Goal: Transaction & Acquisition: Obtain resource

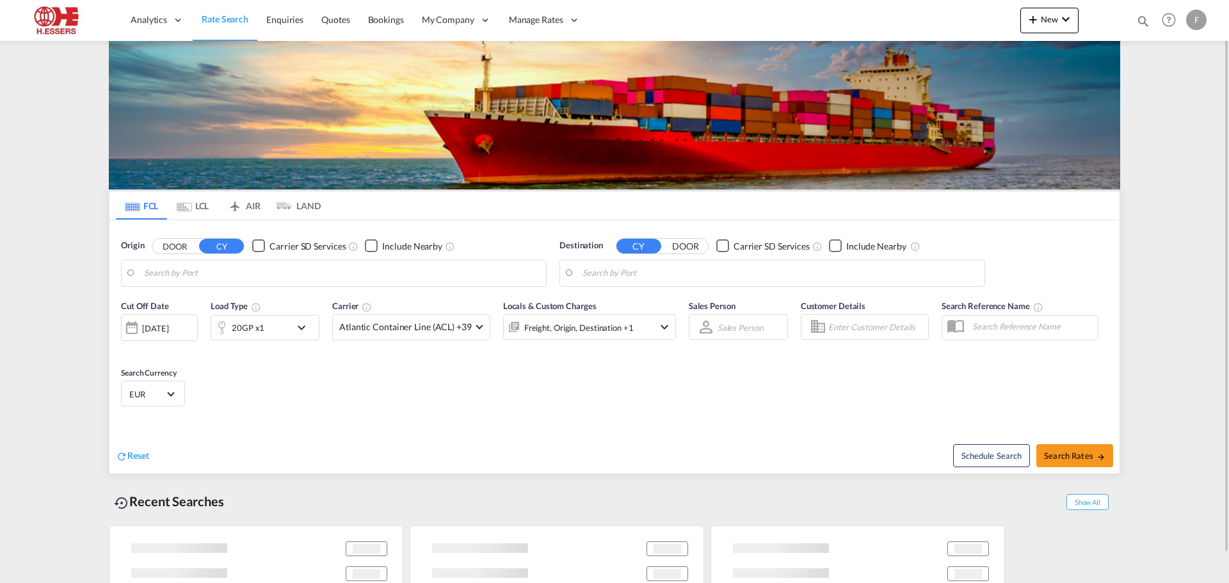
type input "[GEOGRAPHIC_DATA], BEANR"
type input "[GEOGRAPHIC_DATA], MACAS"
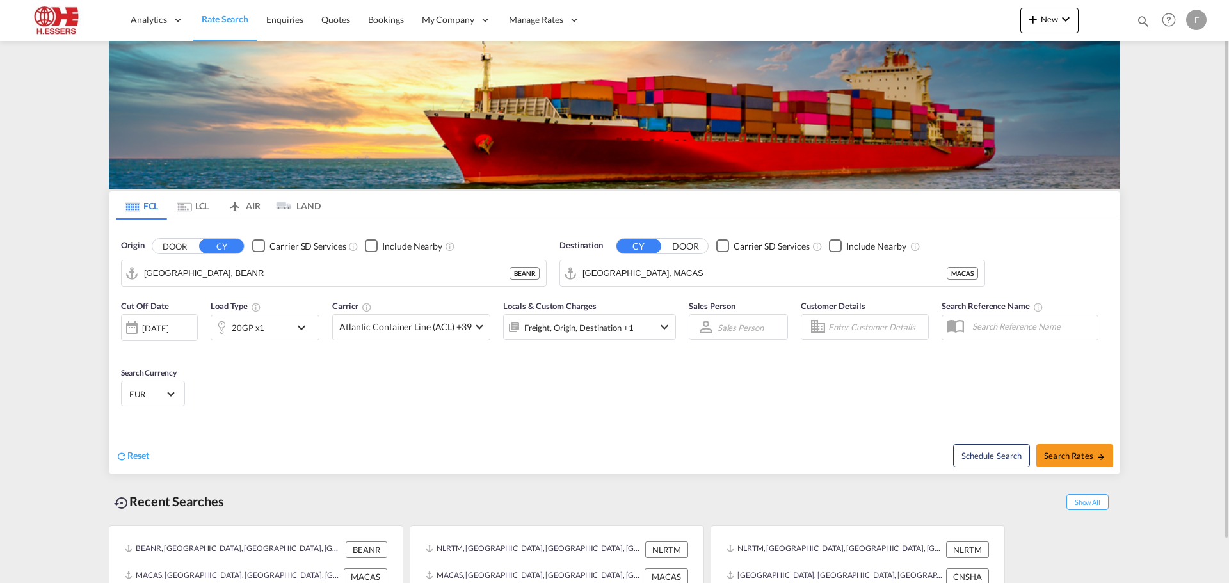
click at [851, 330] on input "Enter Customer Details" at bounding box center [876, 327] width 96 height 19
click at [858, 360] on div "Test Customer testshipper@essers.com | IQ ATALYST EXPORT" at bounding box center [940, 359] width 243 height 33
type input "IQATALYST EXPORT, Test Customer, testshipper@essers.com"
click at [728, 382] on div "Cut Off Date 10 Oct 2025 10/10/2025 Load Type 20GP x1 Carrier Atlantic Containe…" at bounding box center [614, 355] width 1010 height 125
click at [1071, 455] on span "Search Rates" at bounding box center [1074, 456] width 61 height 10
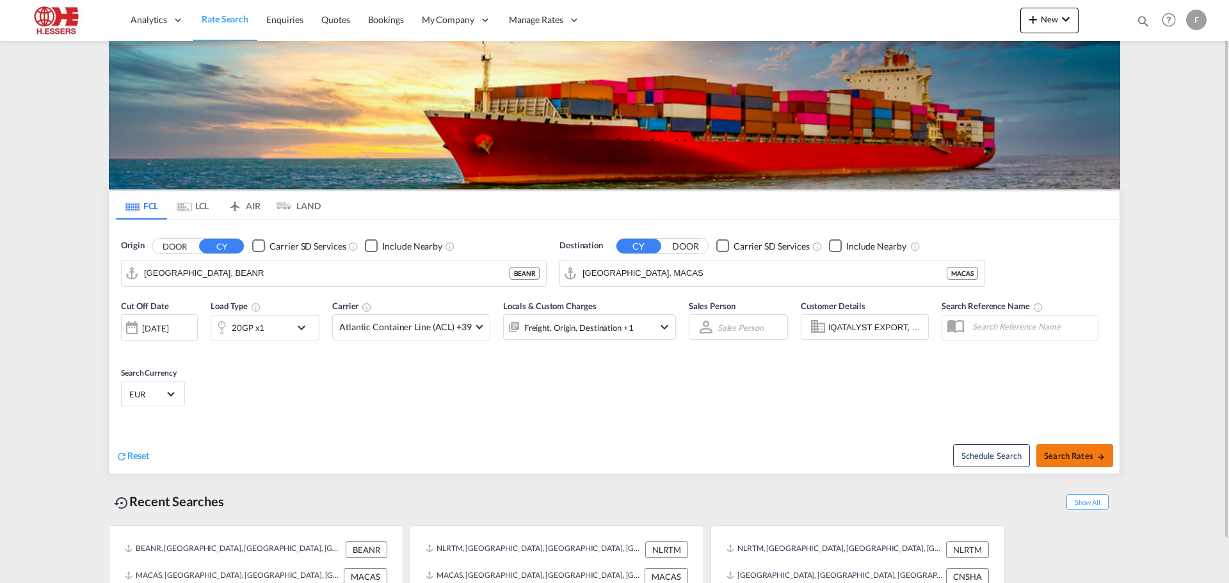
type input "BEANR to MACAS / 10 Oct 2025"
